Goal: Transaction & Acquisition: Download file/media

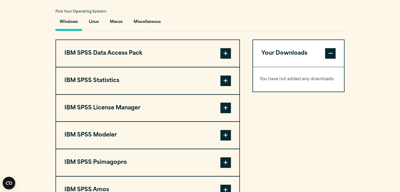
scroll to position [394, 0]
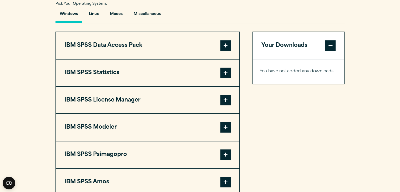
click at [220, 76] on button "IBM SPSS Statistics" at bounding box center [147, 72] width 183 height 27
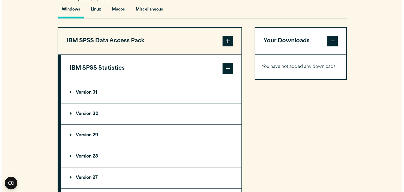
scroll to position [342, 0]
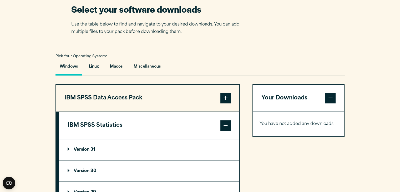
click at [145, 103] on button "IBM SPSS Data Access Pack" at bounding box center [147, 98] width 183 height 27
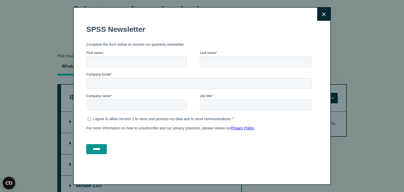
click at [314, 12] on div "Close" at bounding box center [202, 96] width 258 height 178
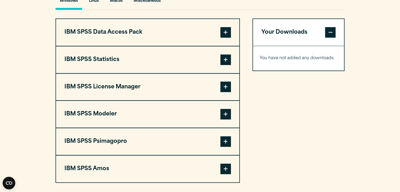
scroll to position [407, 0]
click at [222, 58] on span at bounding box center [225, 60] width 11 height 11
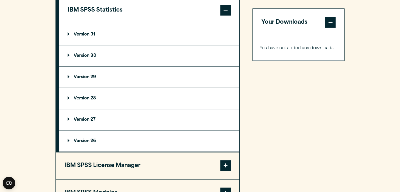
scroll to position [460, 0]
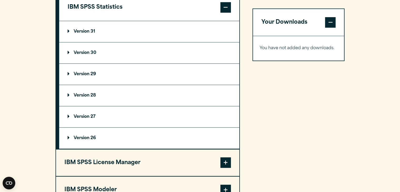
click at [70, 73] on p "Version 29" at bounding box center [82, 74] width 28 height 4
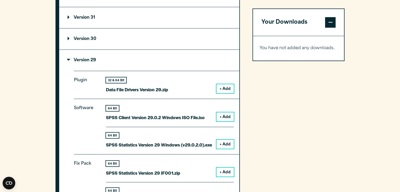
scroll to position [486, 0]
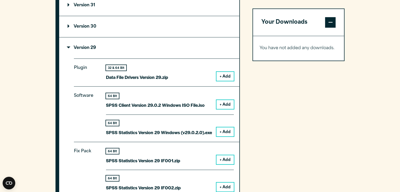
click at [224, 104] on button "+ Add" at bounding box center [224, 104] width 17 height 9
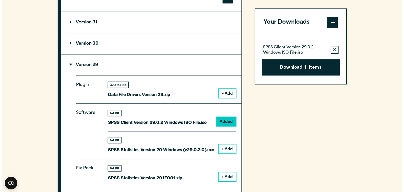
scroll to position [460, 0]
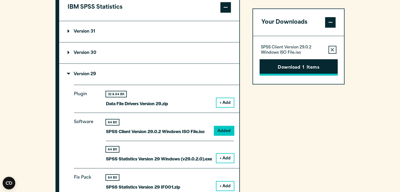
click at [292, 69] on button "Download 1 Items" at bounding box center [298, 67] width 78 height 16
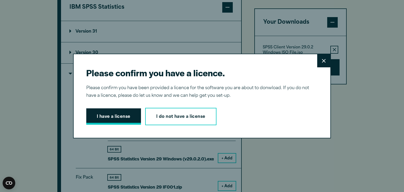
click at [109, 113] on button "I have a license" at bounding box center [113, 116] width 55 height 16
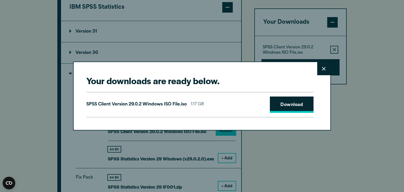
click at [293, 107] on link "Download" at bounding box center [292, 104] width 44 height 16
click at [281, 102] on link "Download" at bounding box center [292, 104] width 44 height 16
click at [271, 101] on link "Download" at bounding box center [292, 104] width 44 height 16
